Goal: Task Accomplishment & Management: Use online tool/utility

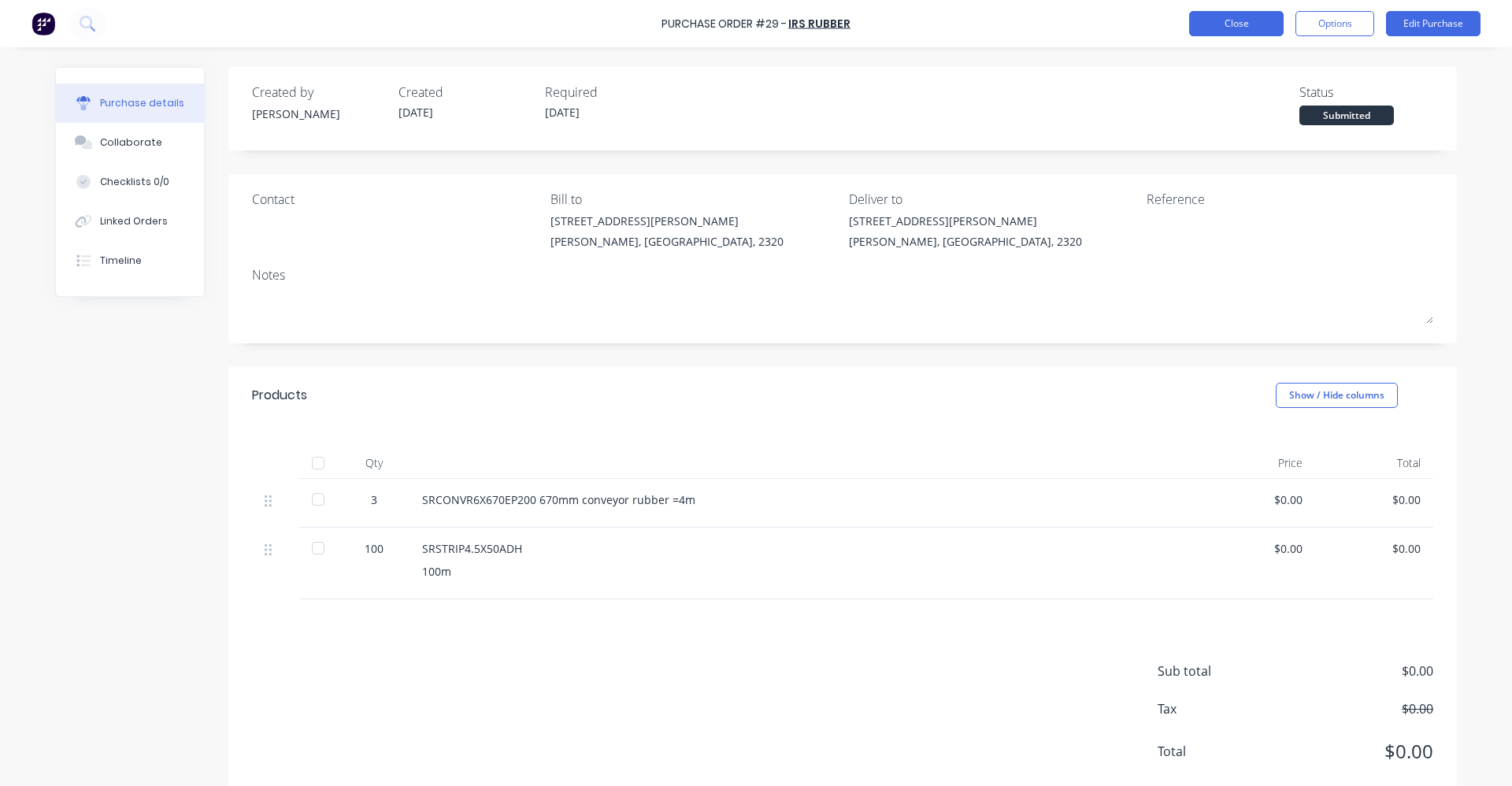
click at [1239, 24] on button "Close" at bounding box center [1236, 24] width 94 height 25
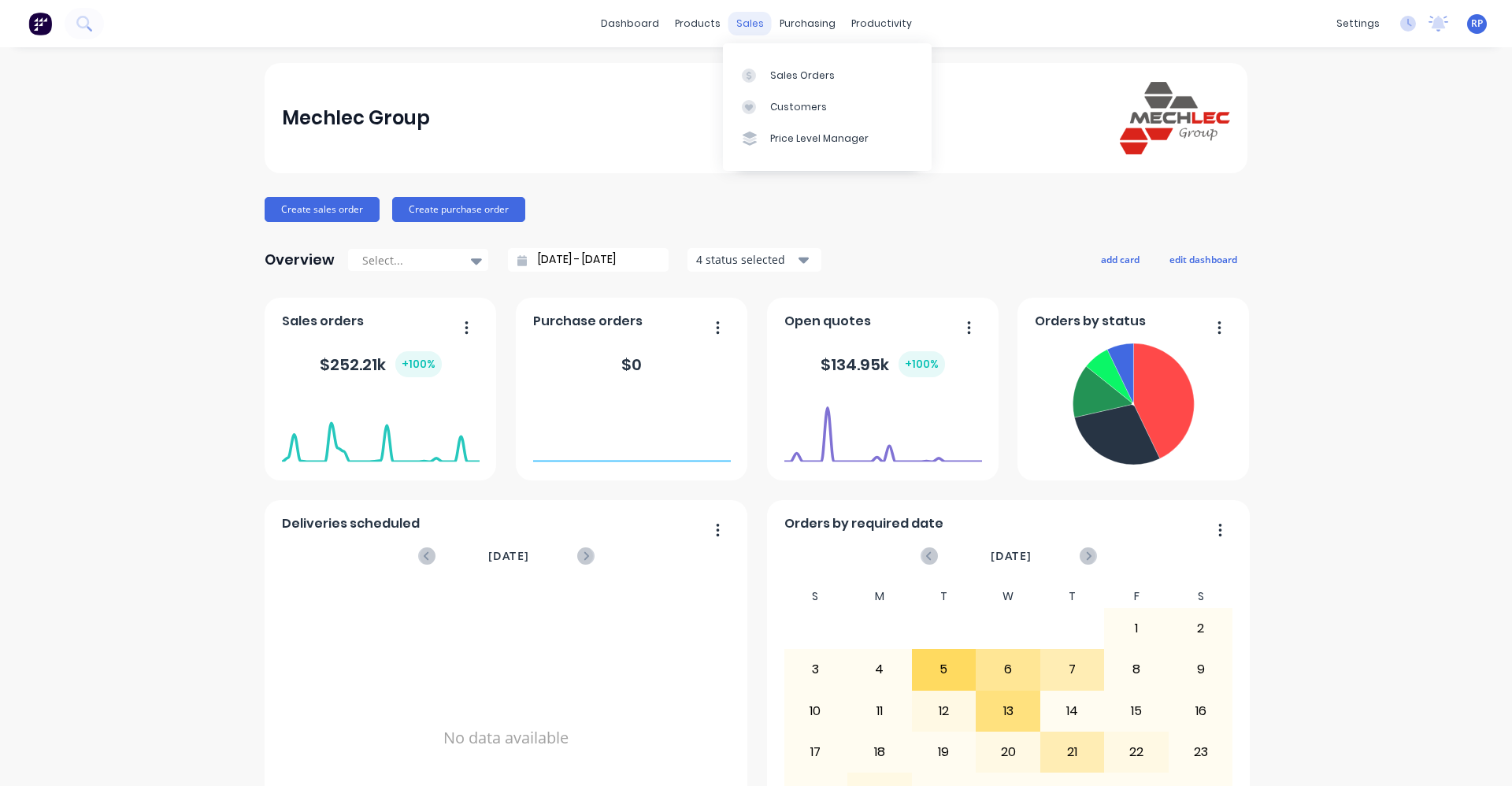
drag, startPoint x: 0, startPoint y: 0, endPoint x: 746, endPoint y: 27, distance: 746.5
click at [740, 20] on div "sales" at bounding box center [750, 24] width 43 height 24
click at [775, 85] on link "Sales Orders" at bounding box center [828, 75] width 209 height 31
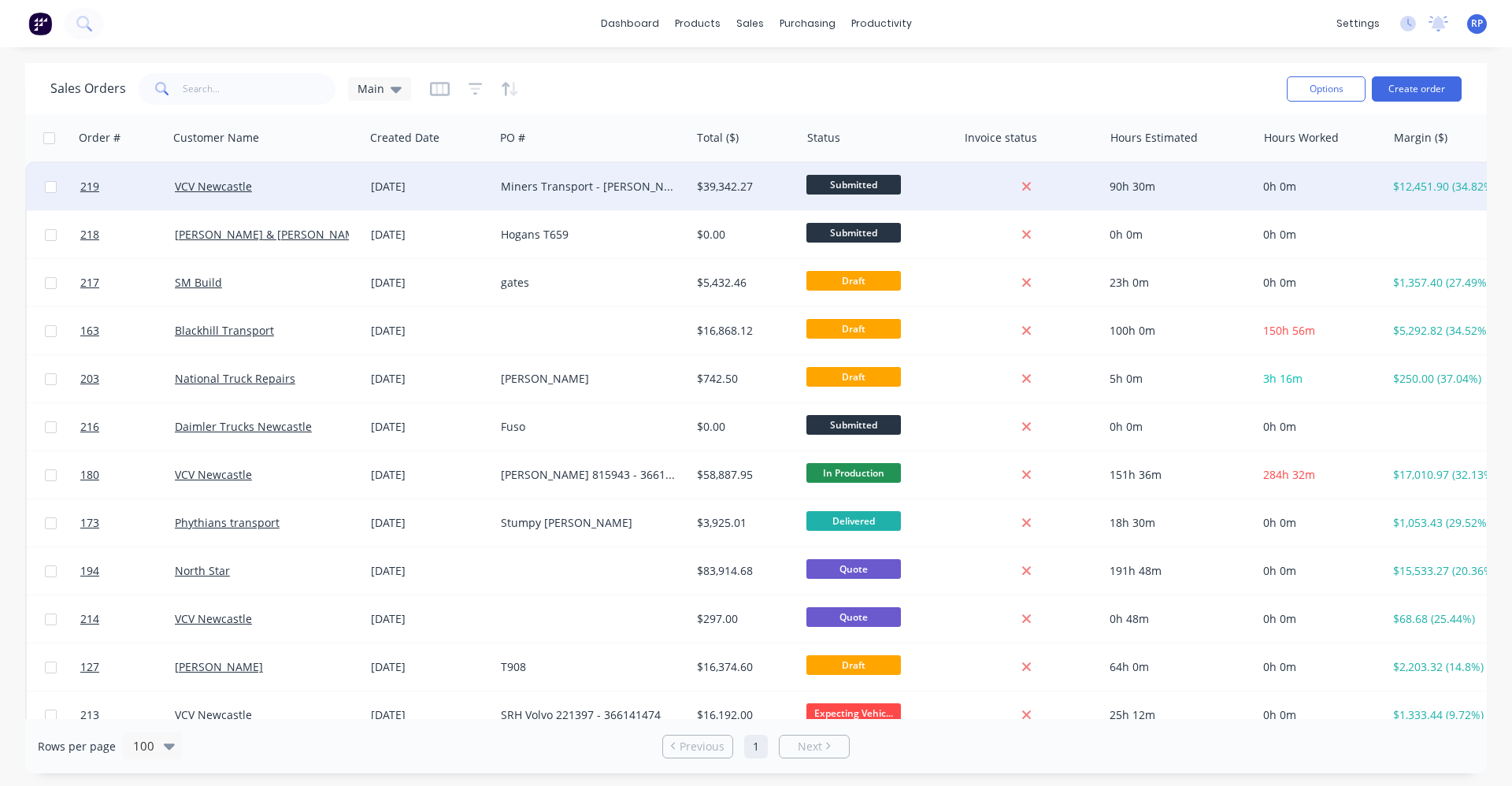
click at [556, 191] on div "Miners Transport - Mack 815922" at bounding box center [587, 187] width 174 height 16
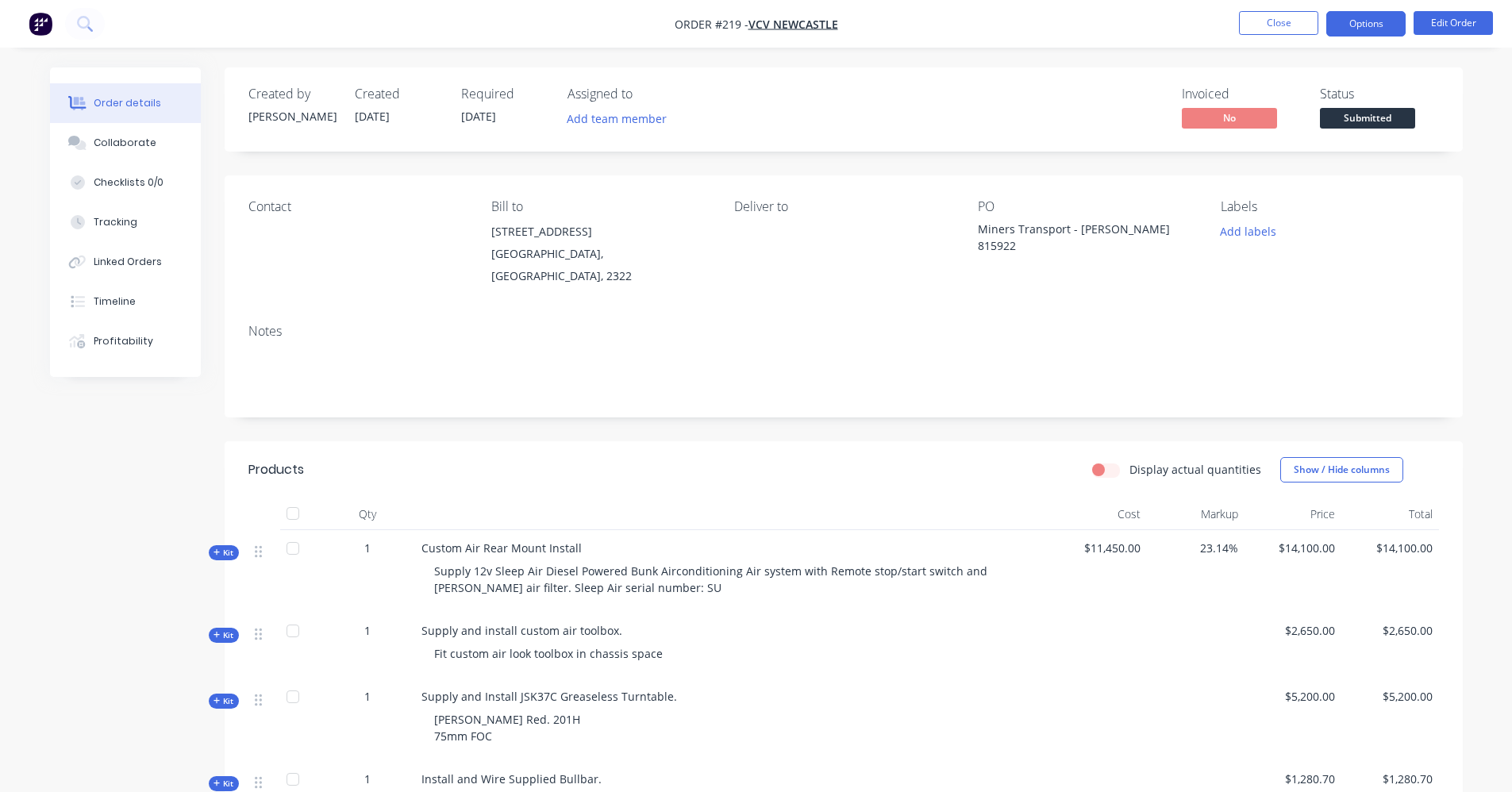
click at [1355, 21] on button "Options" at bounding box center [1366, 24] width 80 height 26
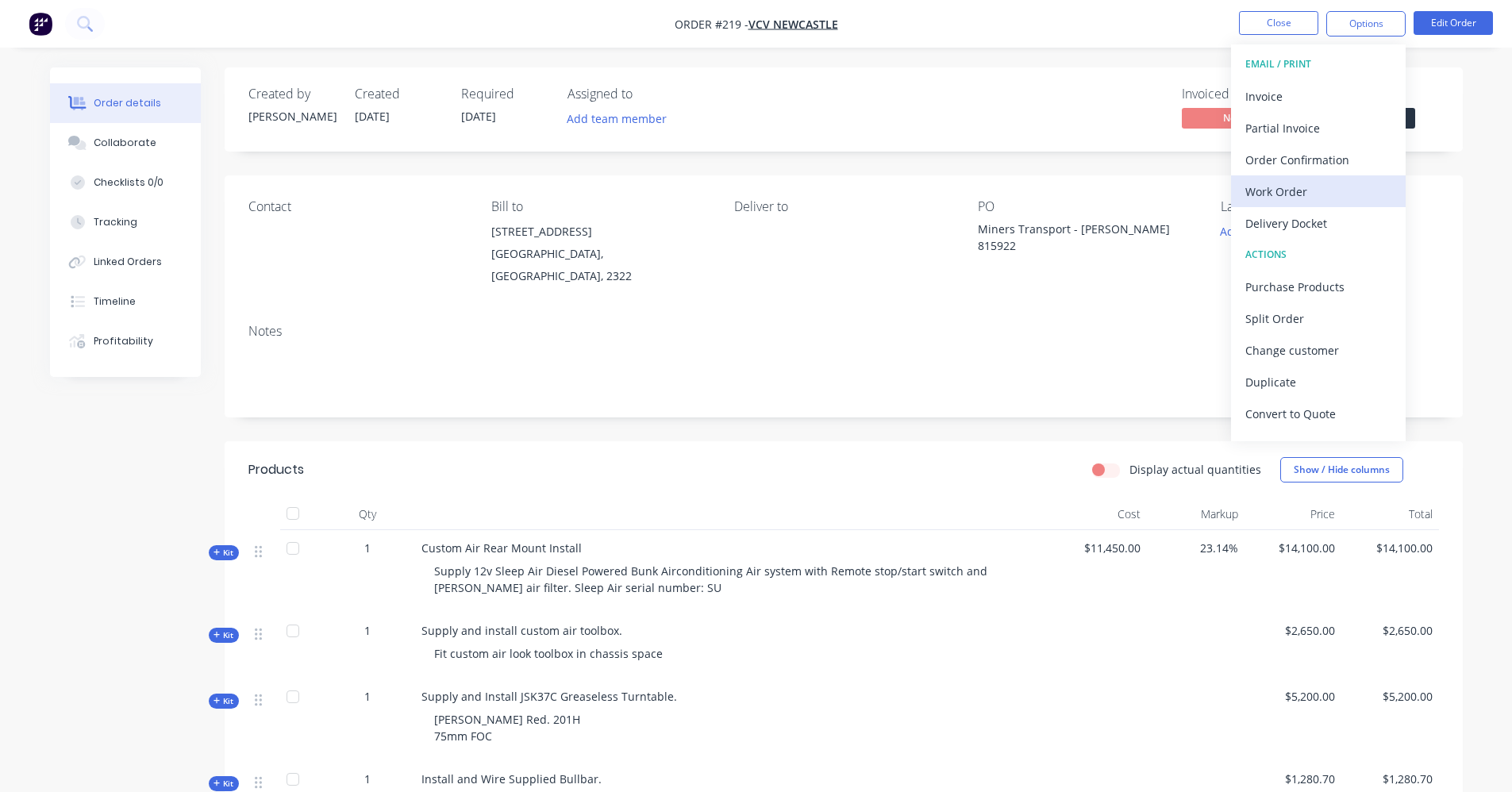
click at [1280, 196] on div "Work Order" at bounding box center [1319, 192] width 146 height 23
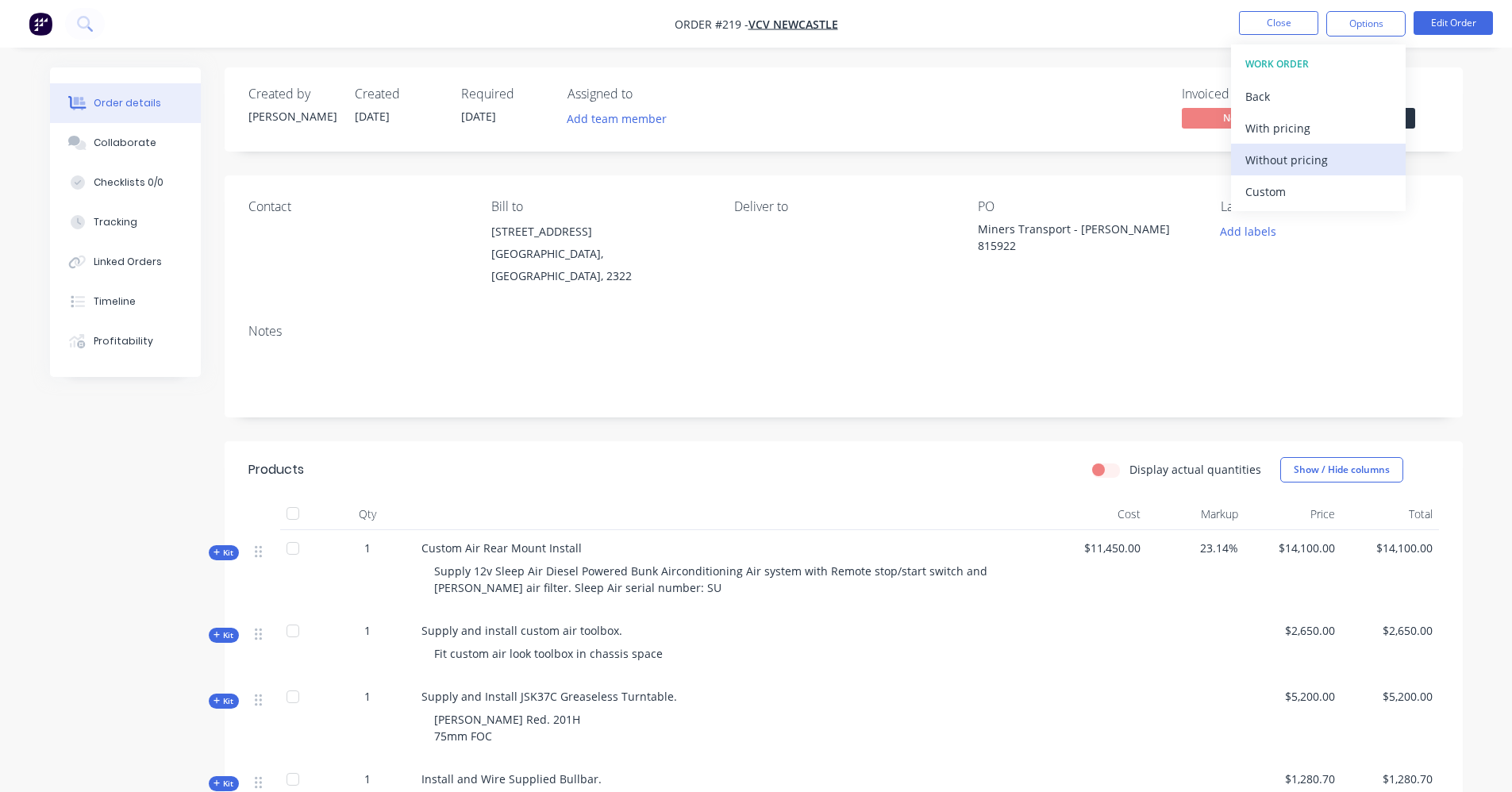
click at [1290, 159] on div "Without pricing" at bounding box center [1319, 160] width 146 height 23
